Goal: Task Accomplishment & Management: Manage account settings

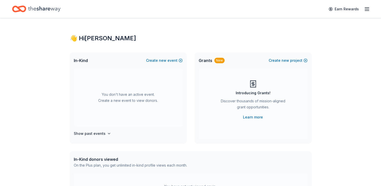
click at [369, 7] on icon "button" at bounding box center [367, 9] width 6 height 6
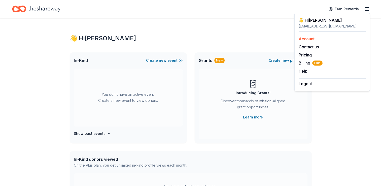
click at [308, 40] on link "Account" at bounding box center [307, 38] width 16 height 5
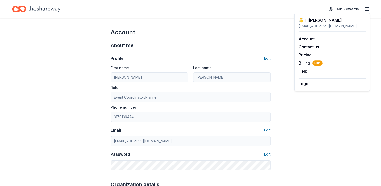
click at [213, 41] on div "About me Profile Edit First name [PERSON_NAME] Last name [PERSON_NAME] Role Eve…" at bounding box center [191, 105] width 160 height 139
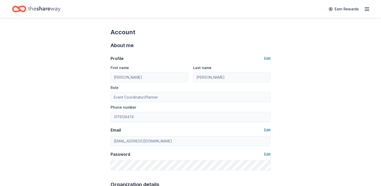
click at [34, 6] on icon "Home" at bounding box center [44, 9] width 32 height 10
click at [22, 10] on icon "Home" at bounding box center [19, 9] width 14 height 12
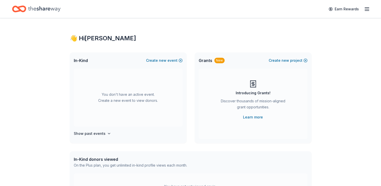
click at [42, 6] on icon "Home" at bounding box center [44, 9] width 32 height 10
click at [365, 8] on icon "button" at bounding box center [367, 9] width 6 height 6
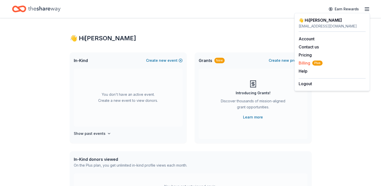
click at [306, 65] on span "Billing Plus" at bounding box center [311, 63] width 24 height 6
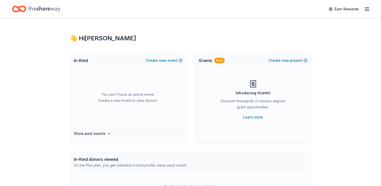
click at [25, 8] on icon "Home" at bounding box center [22, 8] width 8 height 5
click at [18, 10] on icon "Home" at bounding box center [19, 9] width 14 height 12
click at [54, 10] on icon "Home" at bounding box center [44, 9] width 32 height 10
click at [103, 134] on h4 "Show past events" at bounding box center [90, 134] width 32 height 6
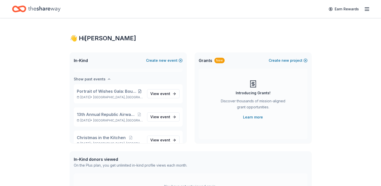
scroll to position [58, 0]
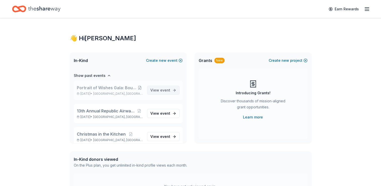
click at [164, 90] on span "event" at bounding box center [165, 90] width 10 height 4
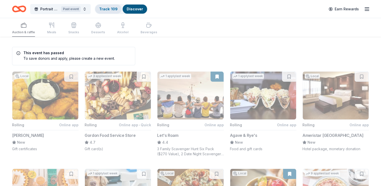
click at [115, 9] on link "Track · 109" at bounding box center [108, 9] width 18 height 4
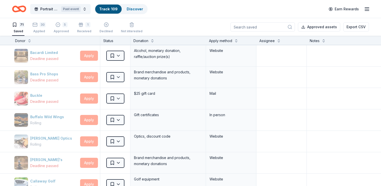
click at [252, 29] on input at bounding box center [263, 26] width 65 height 9
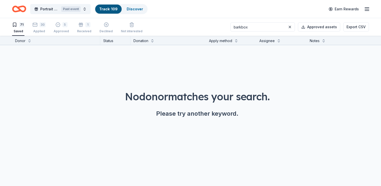
type input "barkbox"
click at [308, 26] on button "Approved assets" at bounding box center [319, 26] width 42 height 9
click at [292, 26] on button at bounding box center [290, 27] width 6 height 6
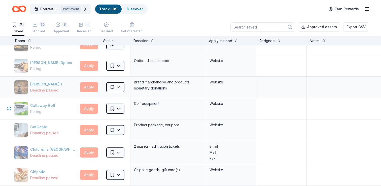
scroll to position [80, 0]
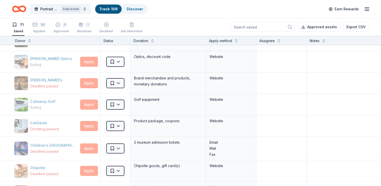
click at [220, 13] on div "Portrait of Wishes Gala: Bourbon, Bling & Bowties Past event Track · 109 Discov…" at bounding box center [190, 9] width 357 height 12
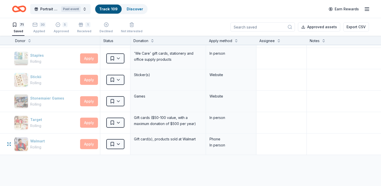
scroll to position [1504, 0]
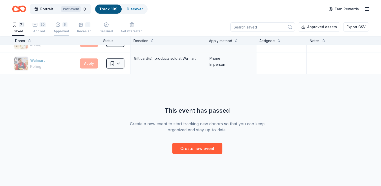
click at [58, 27] on icon "button" at bounding box center [57, 24] width 5 height 5
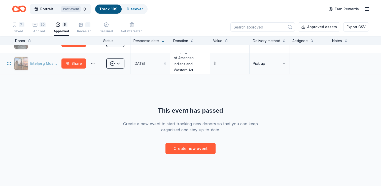
scroll to position [26, 0]
click at [85, 24] on div "1" at bounding box center [87, 24] width 5 height 5
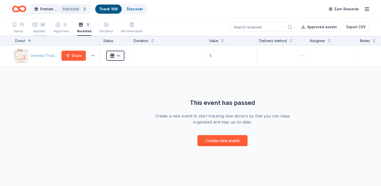
click at [41, 27] on div "30" at bounding box center [43, 24] width 6 height 5
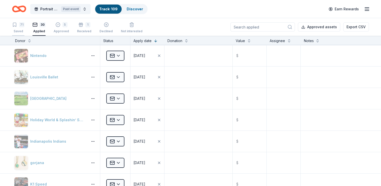
click at [17, 29] on div "Saved" at bounding box center [18, 31] width 12 height 4
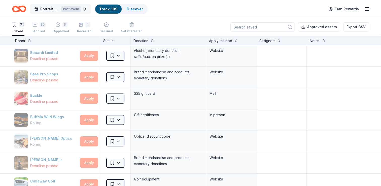
click at [81, 8] on button "Portrait of Wishes Gala: Bourbon, Bling & Bowties Past event" at bounding box center [60, 9] width 60 height 10
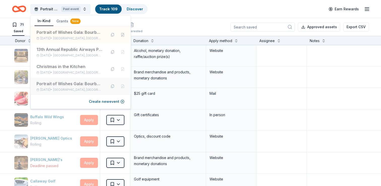
click at [74, 82] on div "Portrait of Wishes Gala: Bourbon, Bling & Bowties" at bounding box center [70, 84] width 66 height 6
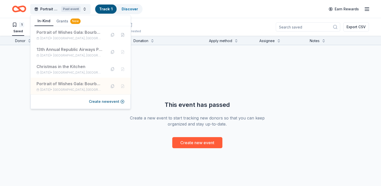
click at [163, 52] on div "Jewelry products, home decor products, and Kendra Gives Back event in-store or …" at bounding box center [168, 56] width 69 height 19
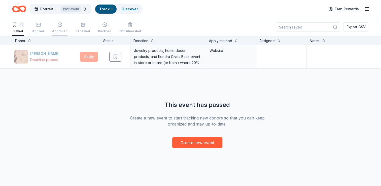
click at [57, 28] on div "Approved" at bounding box center [59, 27] width 15 height 11
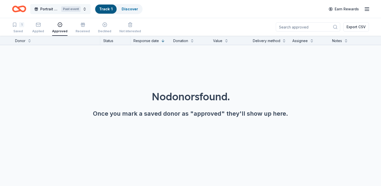
click at [82, 11] on button "Portrait of Wishes Gala: Bourbon, Bling & Bowties Past event" at bounding box center [60, 9] width 60 height 10
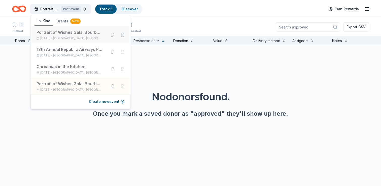
click at [77, 33] on div "Portrait of Wishes Gala: Bourbon, Bling & Bowties" at bounding box center [70, 32] width 66 height 6
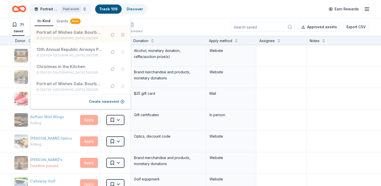
click at [176, 25] on div "71 Saved 30 Applied 5 Approved 1 Received Declined Not interested Approved asse…" at bounding box center [190, 27] width 357 height 18
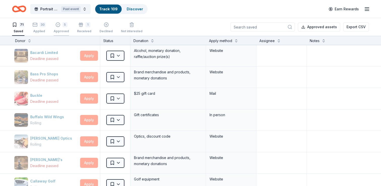
click at [66, 28] on div "5 Approved" at bounding box center [61, 27] width 15 height 11
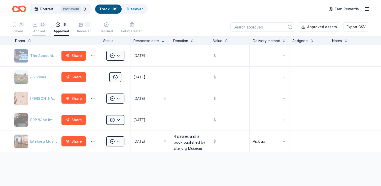
click at [35, 28] on div "30 Applied" at bounding box center [39, 27] width 13 height 11
